Goal: Task Accomplishment & Management: Use online tool/utility

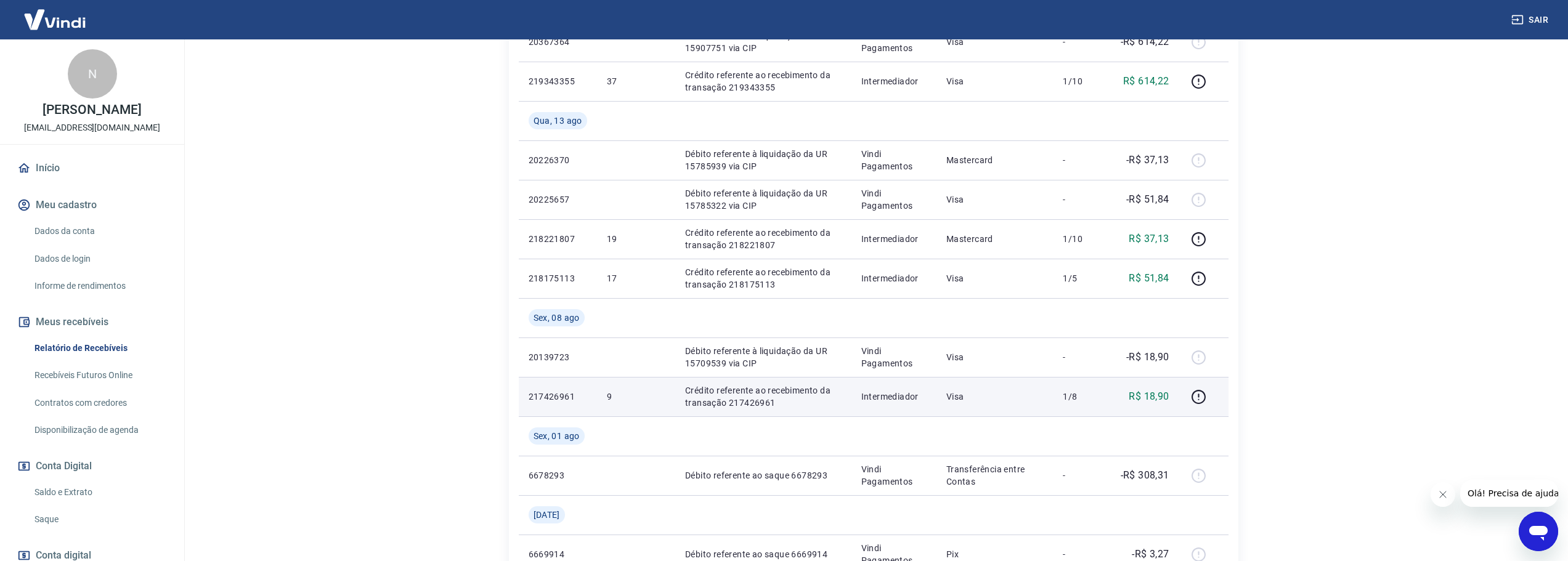
scroll to position [308, 0]
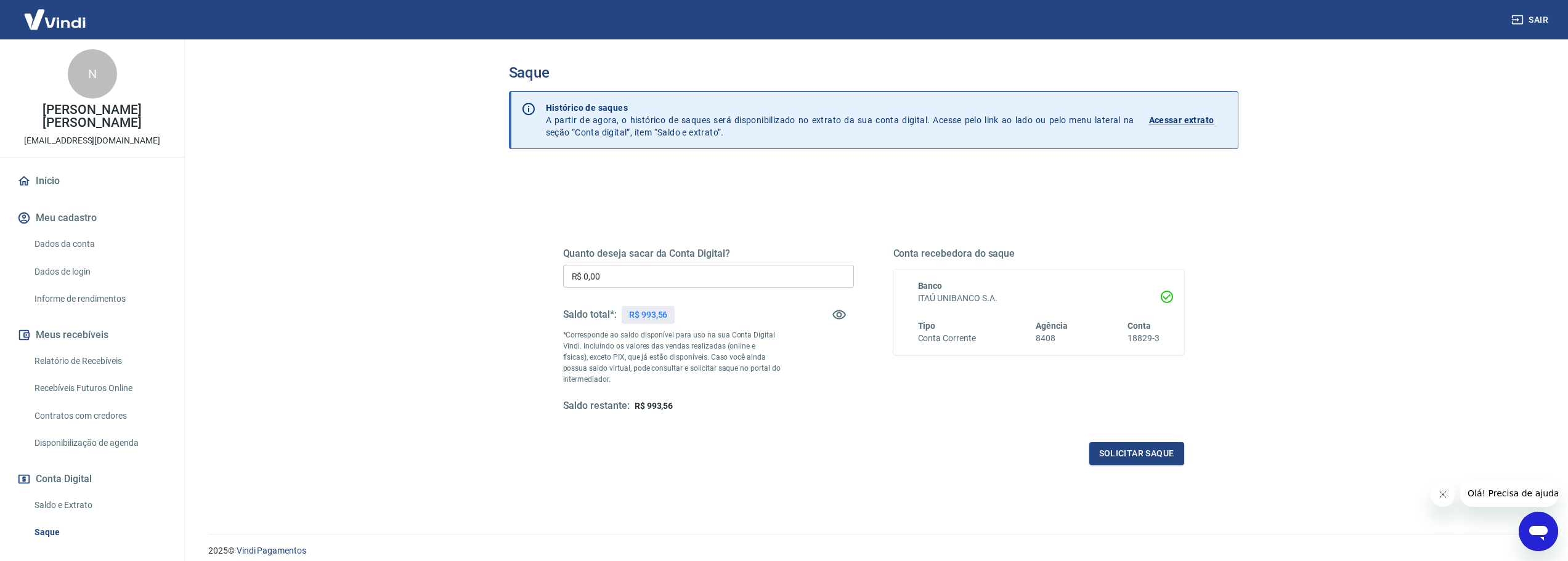
scroll to position [95, 0]
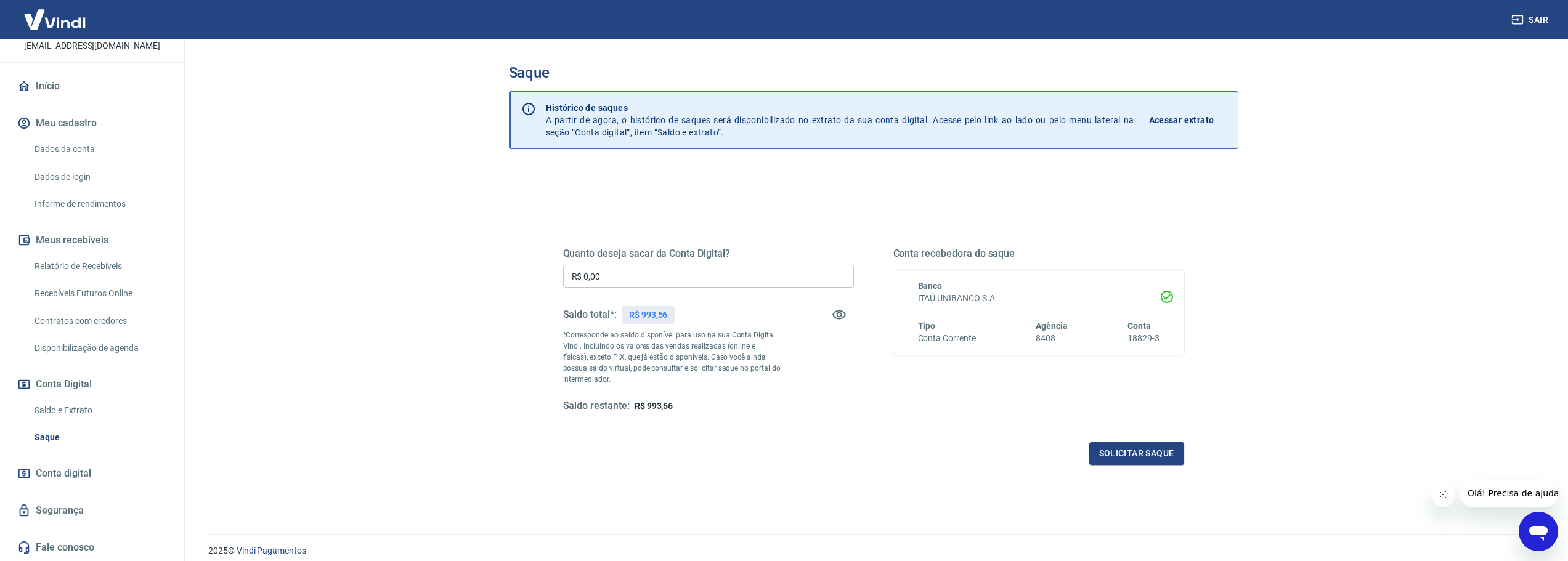
click at [133, 290] on link "Recebíveis Futuros Online" at bounding box center [99, 293] width 140 height 26
